Goal: Information Seeking & Learning: Learn about a topic

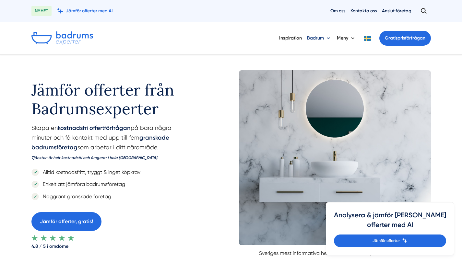
click at [329, 38] on button "Badrum" at bounding box center [319, 38] width 25 height 17
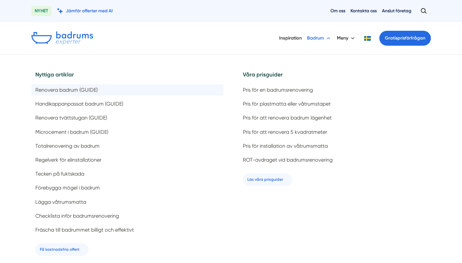
click at [87, 89] on span "Renovera badrum (GUIDE)" at bounding box center [66, 90] width 62 height 6
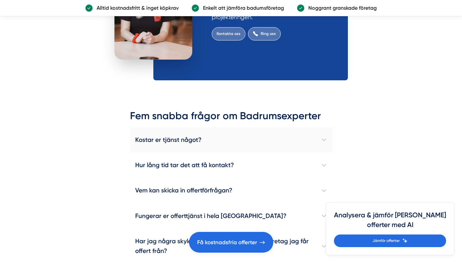
scroll to position [4150, 0]
click at [309, 127] on h4 "Kostar er tjänst något?" at bounding box center [231, 139] width 202 height 25
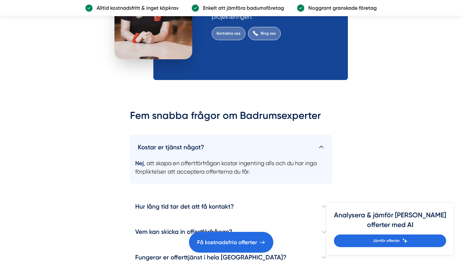
click at [310, 135] on h4 "Kostar er tjänst något?" at bounding box center [231, 145] width 202 height 20
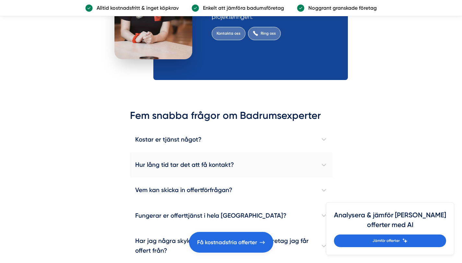
click at [308, 152] on h4 "Hur lång tid tar det att få kontakt?" at bounding box center [231, 164] width 202 height 25
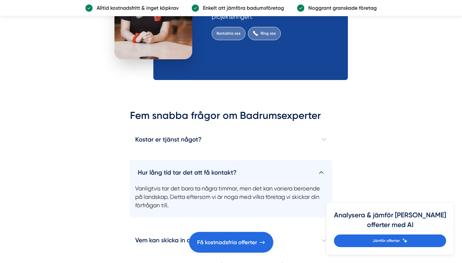
click at [308, 160] on h4 "Hur lång tid tar det att få kontakt?" at bounding box center [231, 170] width 202 height 20
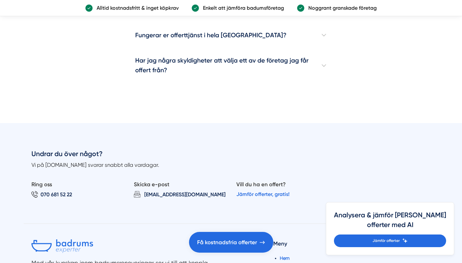
scroll to position [4464, 0]
